Goal: Information Seeking & Learning: Learn about a topic

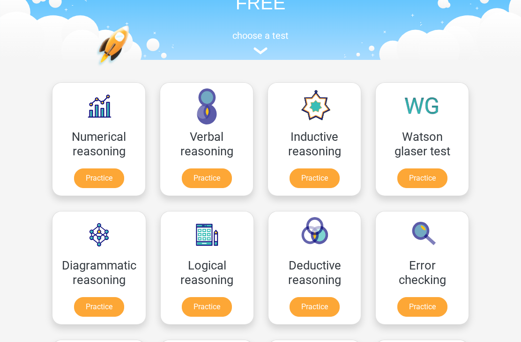
scroll to position [74, 0]
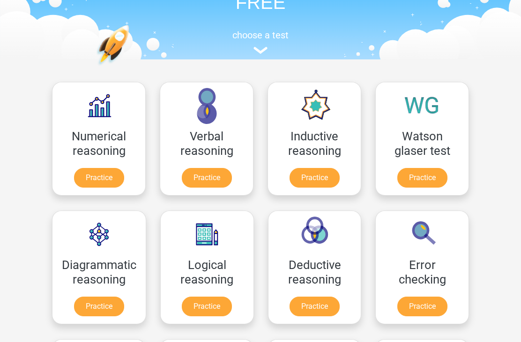
click at [87, 169] on link "Practice" at bounding box center [99, 179] width 50 height 20
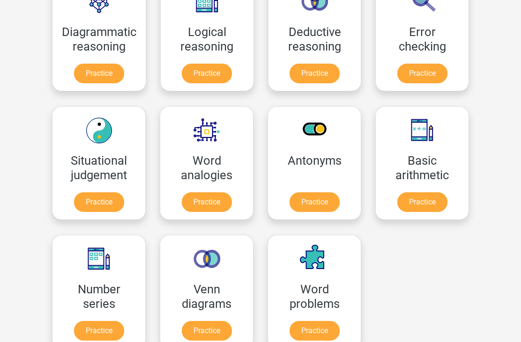
scroll to position [308, 0]
click at [433, 196] on link "Practice" at bounding box center [422, 202] width 50 height 20
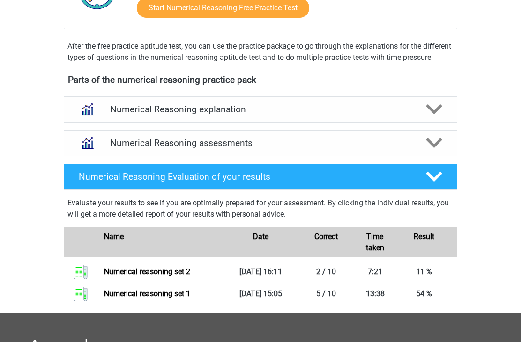
scroll to position [270, 0]
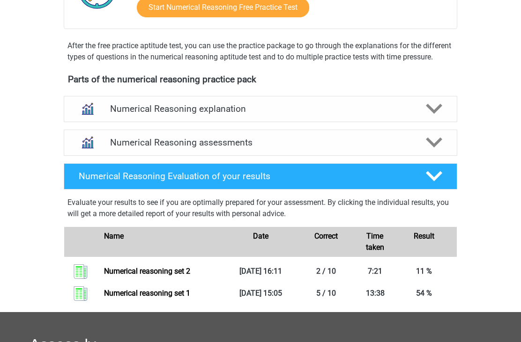
click at [436, 114] on polygon at bounding box center [434, 109] width 16 height 10
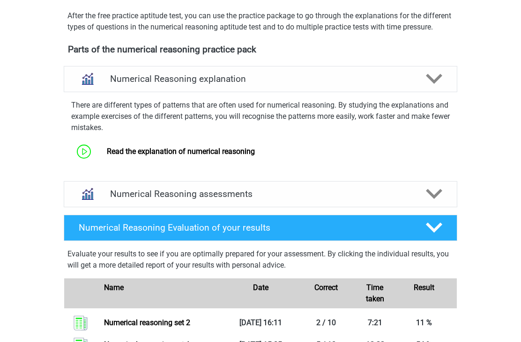
scroll to position [300, 0]
click at [254, 156] on link "Read the explanation of numerical reasoning" at bounding box center [181, 151] width 148 height 9
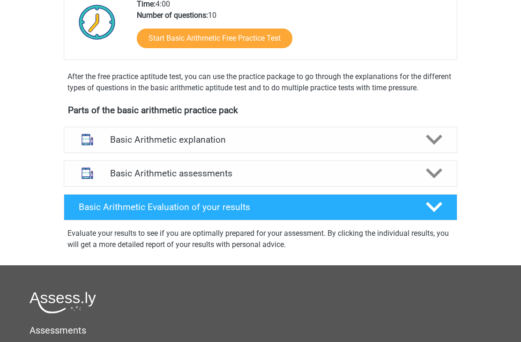
scroll to position [216, 0]
click at [431, 141] on polygon at bounding box center [434, 140] width 16 height 10
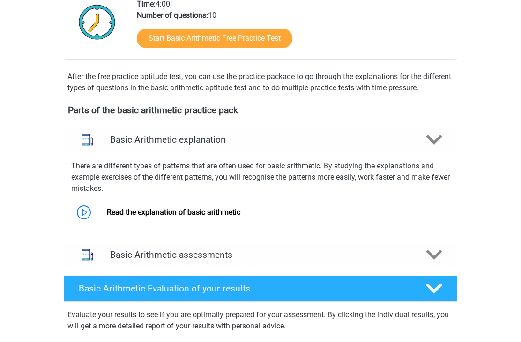
click at [152, 209] on link "Read the explanation of basic arithmetic" at bounding box center [173, 212] width 133 height 9
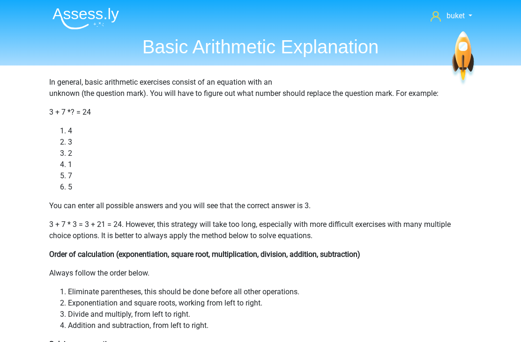
click at [436, 16] on icon at bounding box center [435, 16] width 10 height 10
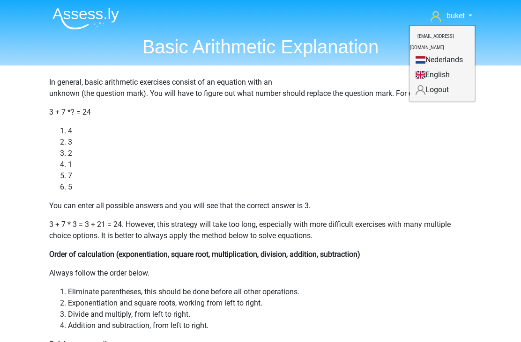
click at [446, 52] on link "Nederlands" at bounding box center [442, 59] width 65 height 15
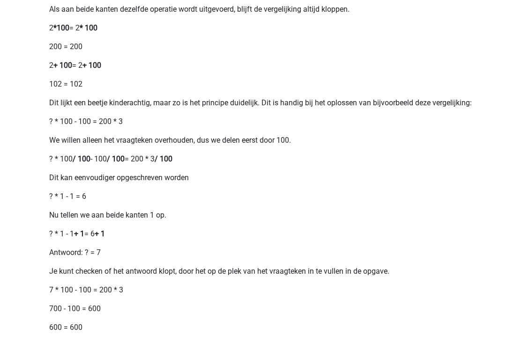
scroll to position [533, 0]
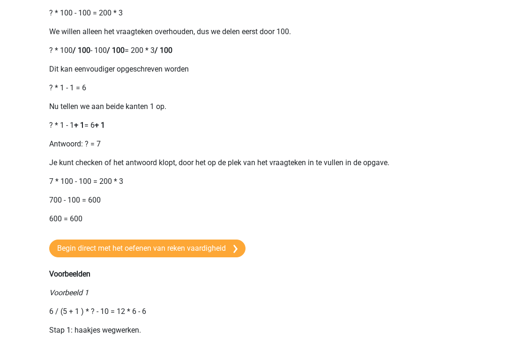
click at [203, 258] on link "Begin direct met het oefenen van reken vaardigheid" at bounding box center [147, 249] width 196 height 18
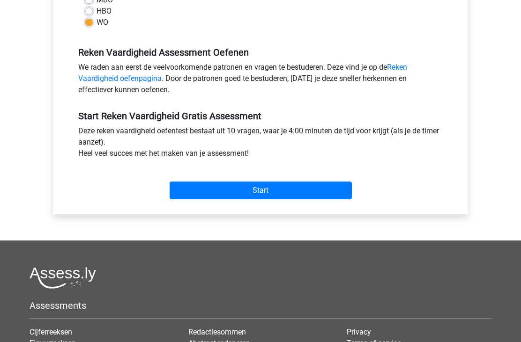
scroll to position [251, 0]
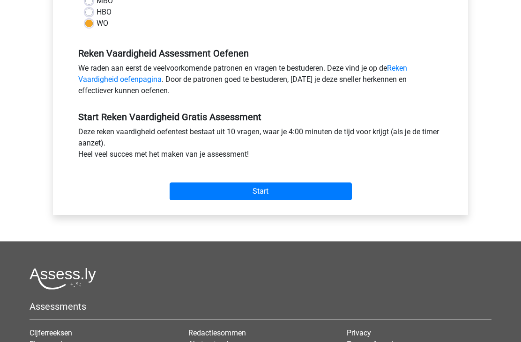
click at [305, 188] on input "Start" at bounding box center [261, 192] width 182 height 18
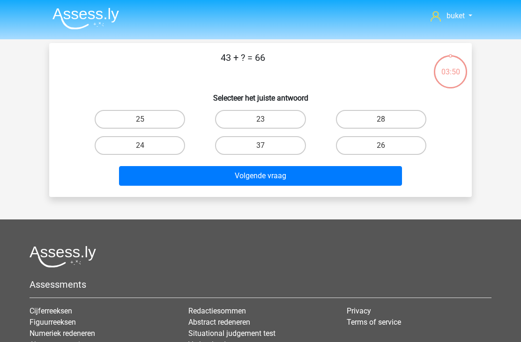
click at [259, 115] on label "23" at bounding box center [260, 119] width 90 height 19
click at [260, 119] on input "23" at bounding box center [263, 122] width 6 height 6
radio input "true"
click at [240, 177] on button "Volgende vraag" at bounding box center [260, 176] width 283 height 20
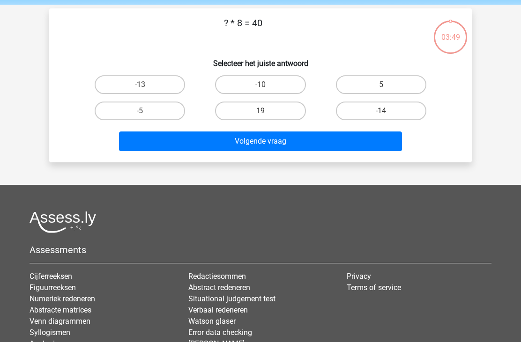
scroll to position [43, 0]
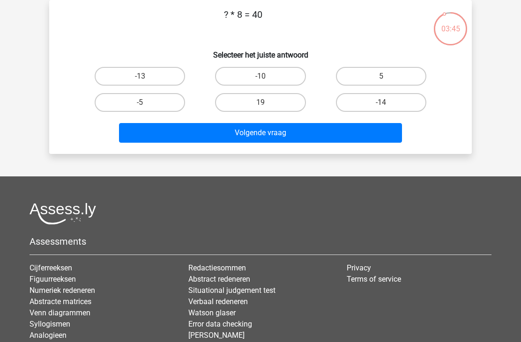
click at [366, 80] on label "5" at bounding box center [381, 76] width 90 height 19
click at [381, 80] on input "5" at bounding box center [384, 79] width 6 height 6
radio input "true"
click at [274, 124] on button "Volgende vraag" at bounding box center [260, 133] width 283 height 20
click at [389, 99] on label "14" at bounding box center [381, 102] width 90 height 19
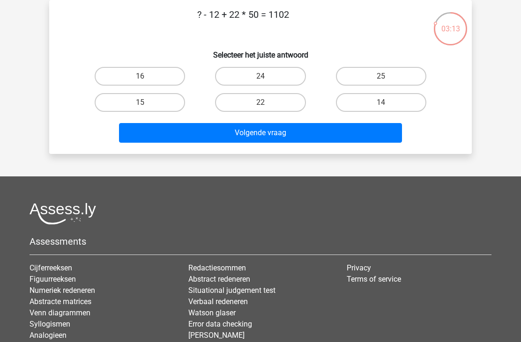
click at [387, 103] on input "14" at bounding box center [384, 106] width 6 height 6
radio input "true"
click at [331, 132] on button "Volgende vraag" at bounding box center [260, 133] width 283 height 20
click at [396, 101] on label "25" at bounding box center [381, 102] width 90 height 19
click at [387, 103] on input "25" at bounding box center [384, 106] width 6 height 6
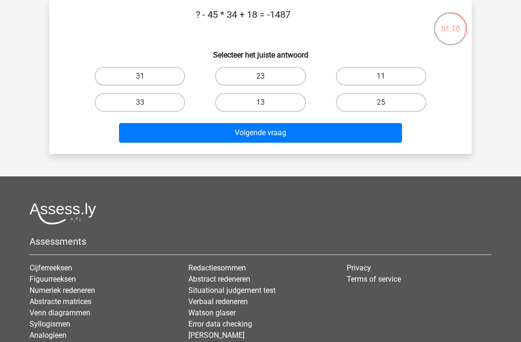
radio input "true"
click at [340, 130] on button "Volgende vraag" at bounding box center [260, 133] width 283 height 20
click at [143, 104] on input "28" at bounding box center [143, 106] width 6 height 6
radio input "true"
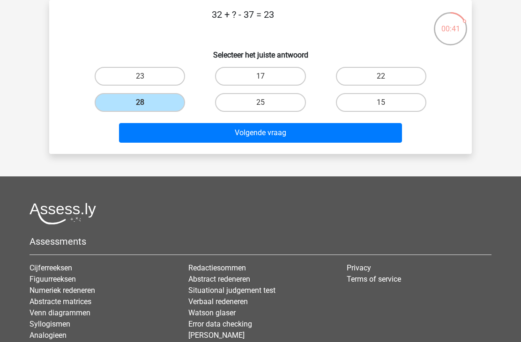
click at [204, 138] on button "Volgende vraag" at bounding box center [260, 133] width 283 height 20
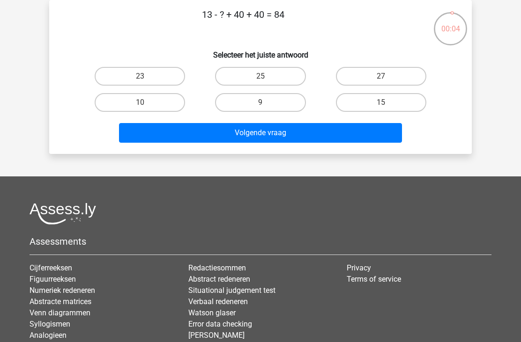
click at [116, 103] on label "10" at bounding box center [140, 102] width 90 height 19
click at [140, 103] on input "10" at bounding box center [143, 106] width 6 height 6
radio input "true"
click at [164, 130] on button "Volgende vraag" at bounding box center [260, 133] width 283 height 20
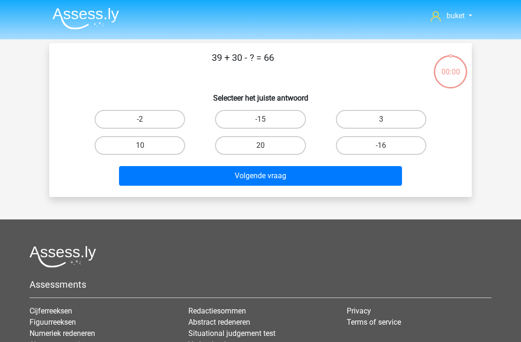
scroll to position [0, 0]
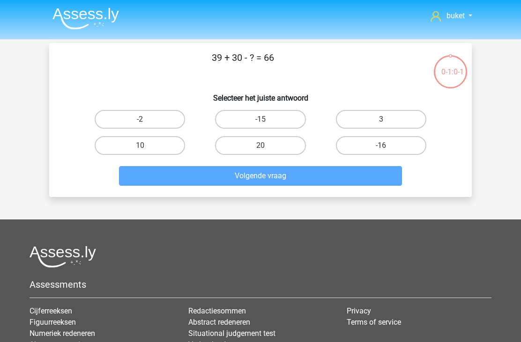
click at [391, 119] on label "3" at bounding box center [381, 119] width 90 height 19
click at [387, 119] on input "3" at bounding box center [384, 122] width 6 height 6
radio input "true"
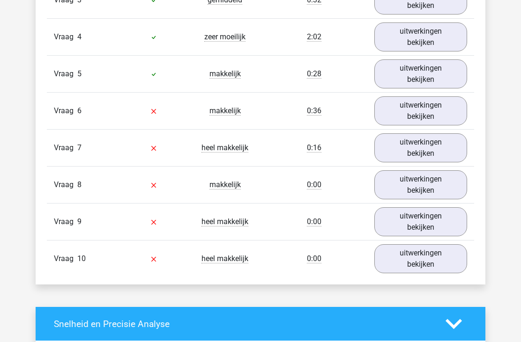
scroll to position [690, 0]
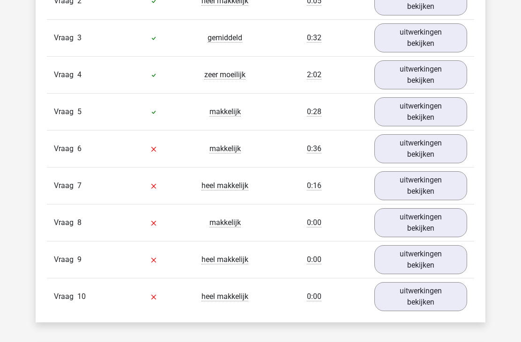
click at [435, 152] on link "uitwerkingen bekijken" at bounding box center [420, 149] width 93 height 29
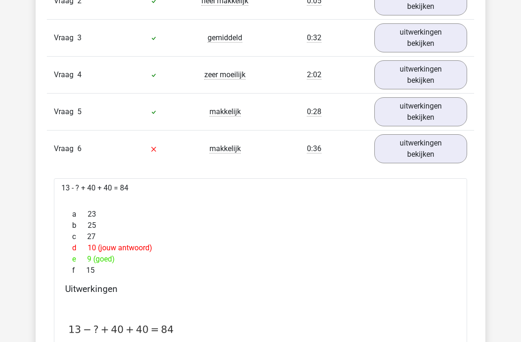
click at [441, 148] on link "uitwerkingen bekijken" at bounding box center [420, 148] width 93 height 29
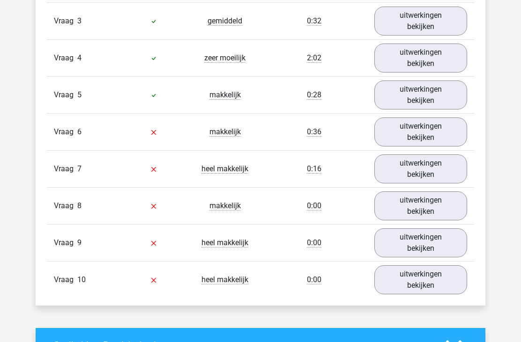
click at [418, 171] on link "uitwerkingen bekijken" at bounding box center [420, 169] width 93 height 29
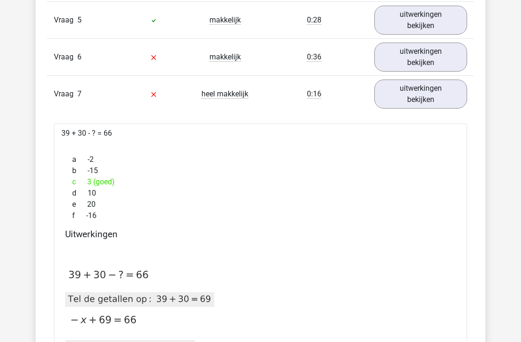
scroll to position [782, 0]
click at [442, 98] on link "uitwerkingen bekijken" at bounding box center [420, 94] width 93 height 29
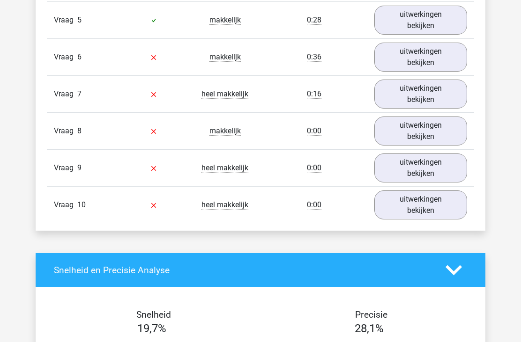
click at [439, 133] on link "uitwerkingen bekijken" at bounding box center [420, 131] width 93 height 29
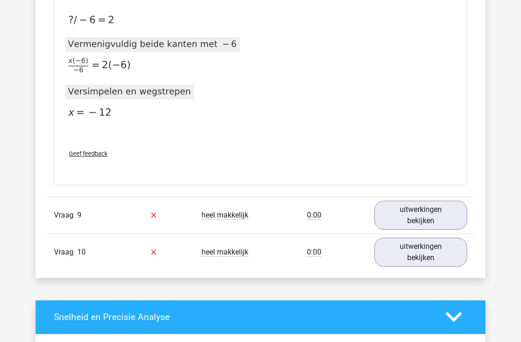
scroll to position [1074, 0]
click at [411, 213] on link "uitwerkingen bekijken" at bounding box center [420, 215] width 93 height 29
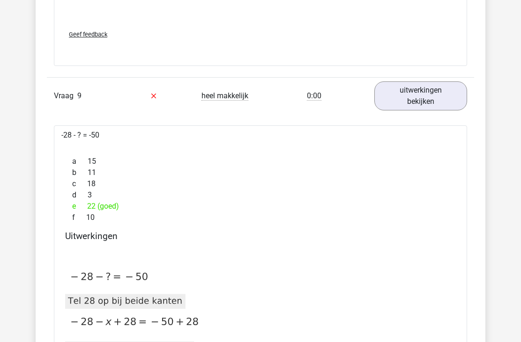
scroll to position [1195, 0]
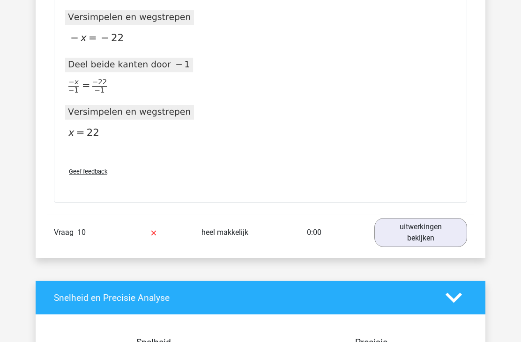
click at [412, 227] on link "uitwerkingen bekijken" at bounding box center [420, 232] width 93 height 29
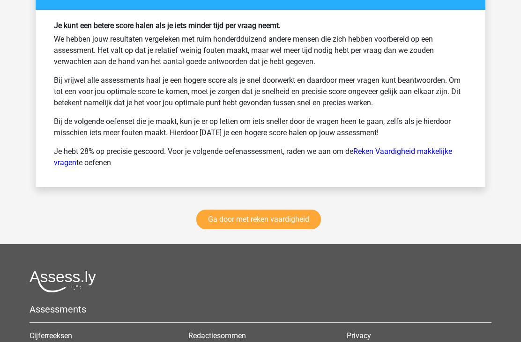
scroll to position [2498, 0]
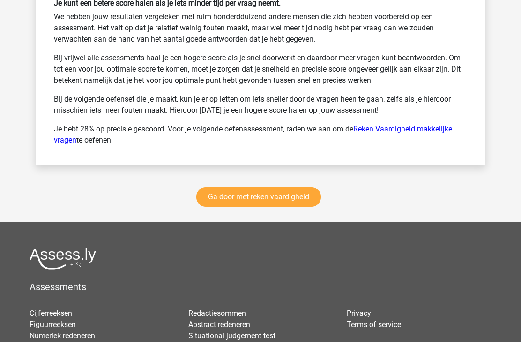
click at [300, 201] on link "Ga door met reken vaardigheid" at bounding box center [258, 197] width 125 height 20
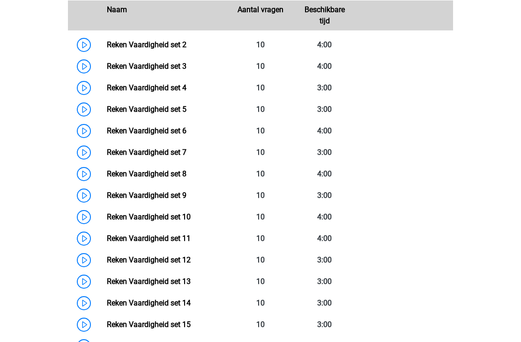
scroll to position [474, 0]
click at [191, 219] on link "Reken Vaardigheid set 10" at bounding box center [149, 217] width 84 height 9
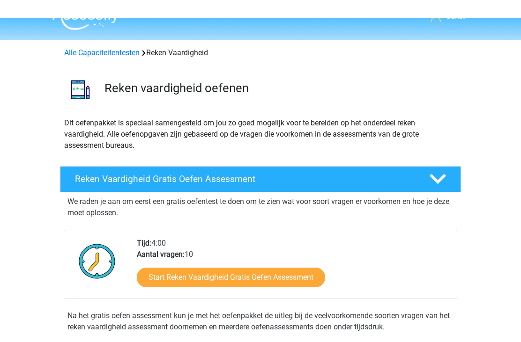
scroll to position [0, 0]
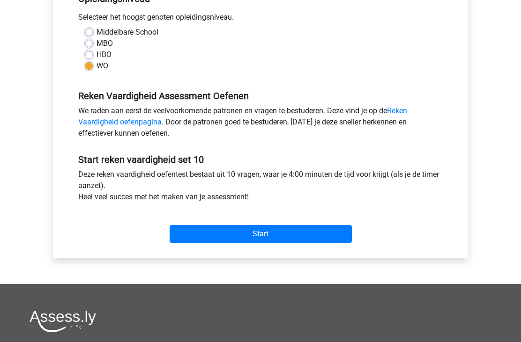
scroll to position [249, 0]
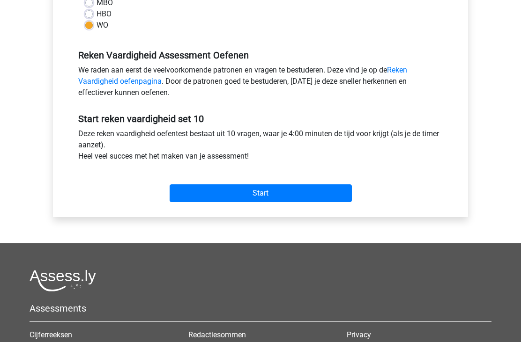
click at [323, 185] on input "Start" at bounding box center [261, 194] width 182 height 18
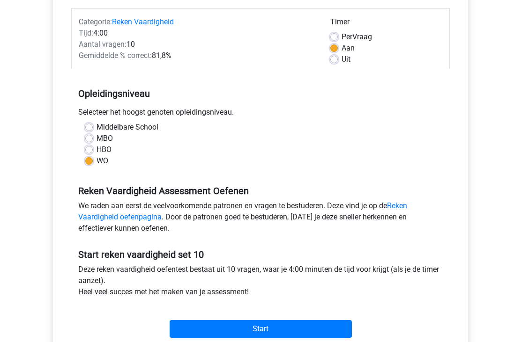
scroll to position [0, 0]
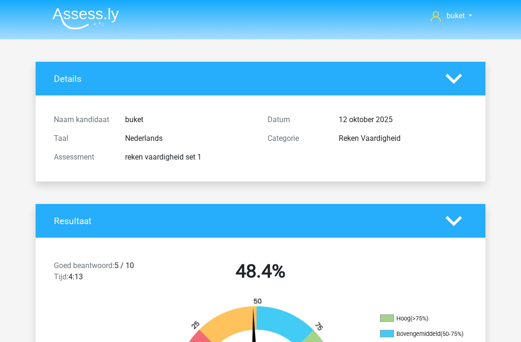
click at [81, 11] on img at bounding box center [85, 18] width 66 height 22
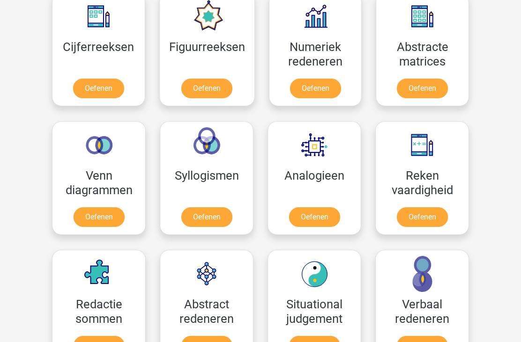
scroll to position [447, 0]
click at [105, 209] on link "Oefenen" at bounding box center [99, 217] width 51 height 20
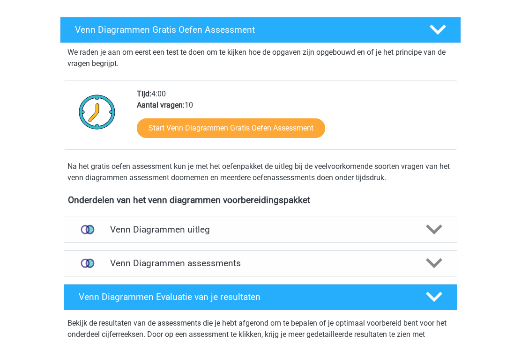
scroll to position [143, 0]
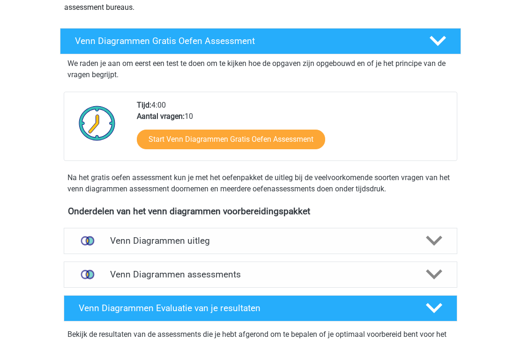
click at [366, 239] on h4 "Venn Diagrammen uitleg" at bounding box center [260, 241] width 301 height 11
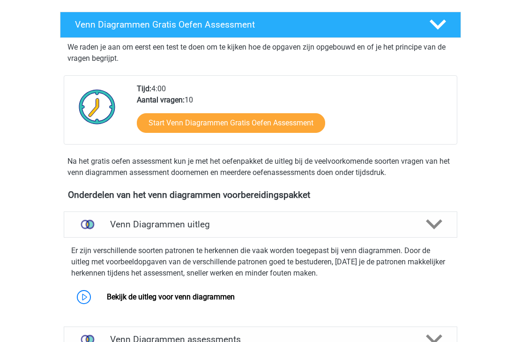
scroll to position [189, 0]
